Goal: Information Seeking & Learning: Learn about a topic

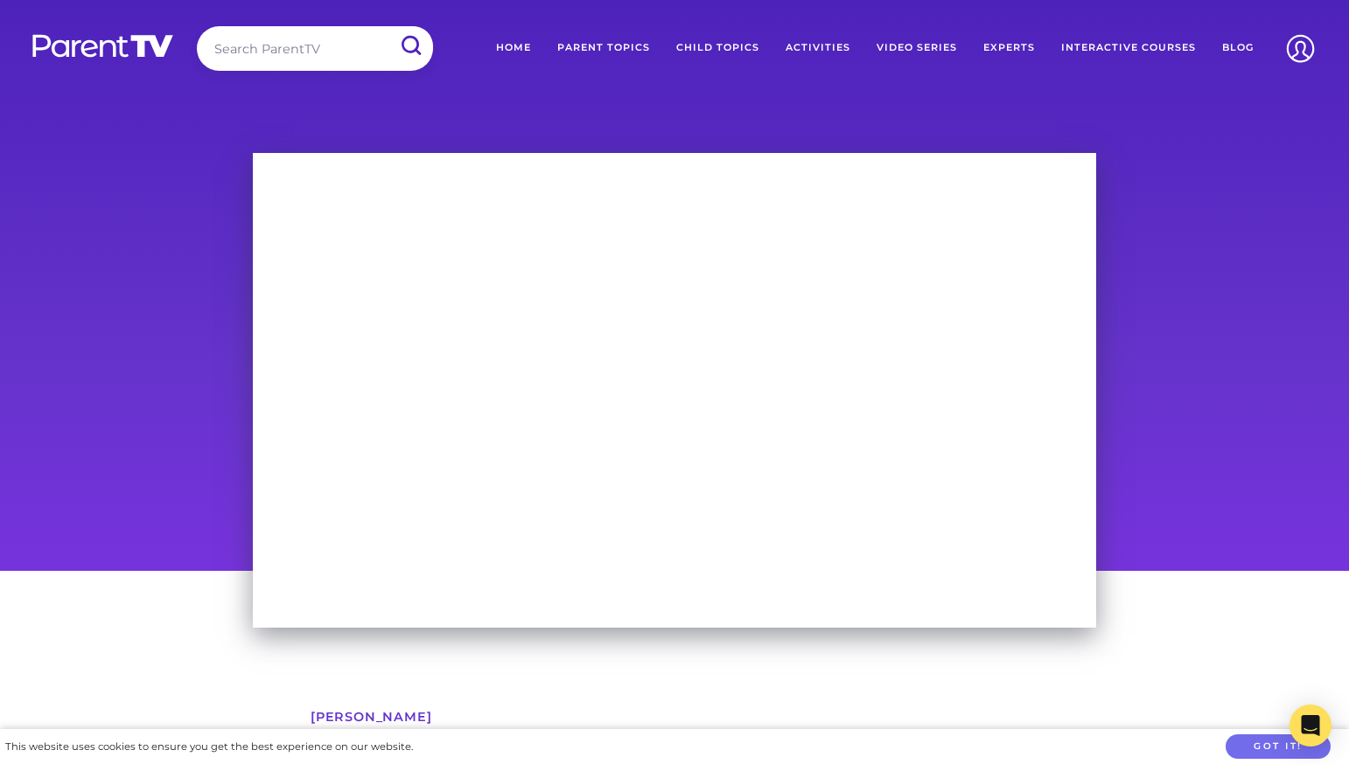
click at [588, 45] on link "Parent Topics" at bounding box center [603, 48] width 119 height 44
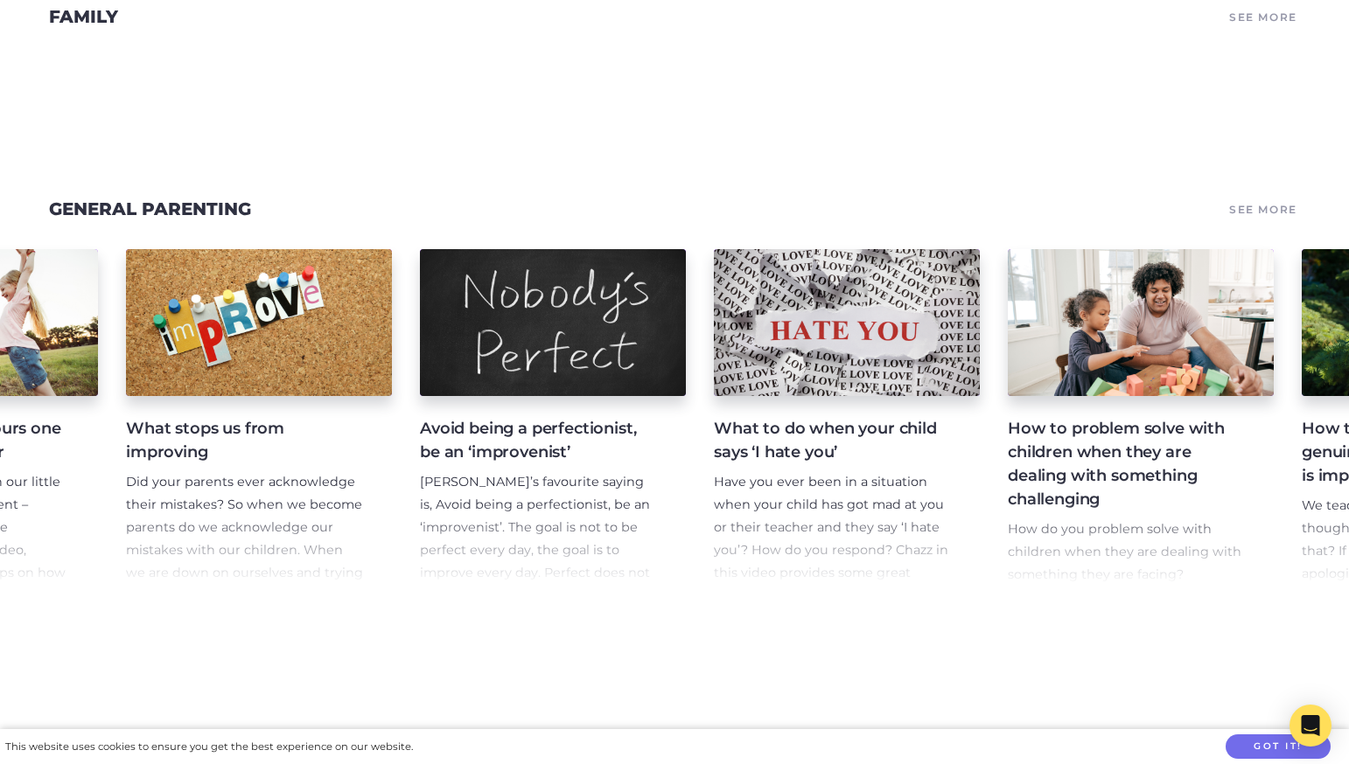
scroll to position [0, 2615]
